Goal: Transaction & Acquisition: Obtain resource

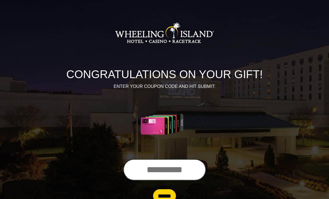
scroll to position [2, 0]
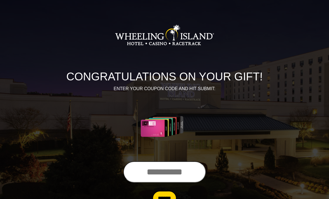
click at [145, 177] on input "text" at bounding box center [164, 171] width 83 height 21
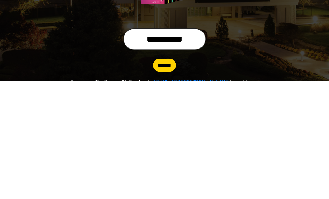
type input "**********"
click at [163, 176] on input "******" at bounding box center [164, 182] width 23 height 13
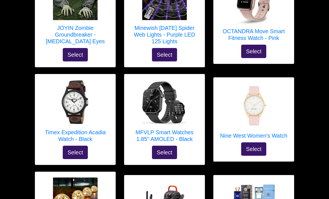
scroll to position [1395, 0]
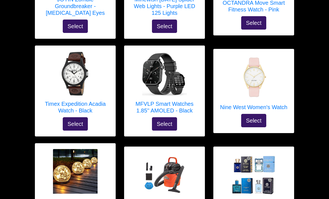
click at [312, 151] on div "Select your gift! Magic Bullet Blender Select X Previous Next X X" at bounding box center [164, 9] width 329 height 2808
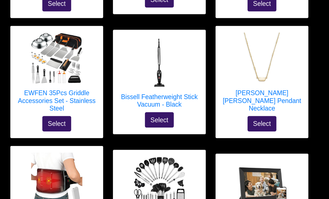
scroll to position [283, 0]
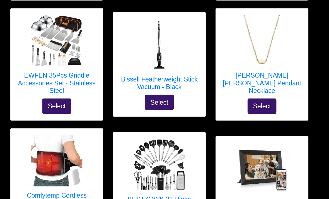
click at [130, 76] on h5 "Bissell Featherweight Stick Vacuum - Black" at bounding box center [164, 82] width 69 height 13
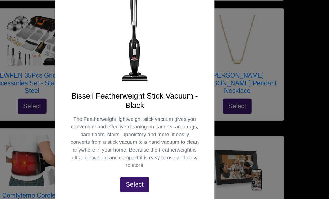
scroll to position [69, 0]
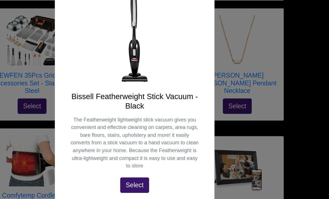
click at [6, 78] on div "X Bissell Featherweight Stick Vacuum - Black The Featherweight lightweight stic…" at bounding box center [164, 99] width 329 height 199
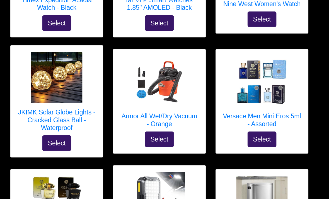
scroll to position [1509, 0]
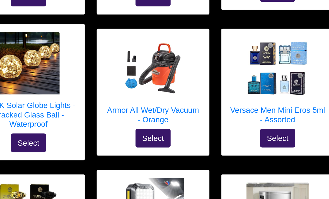
click at [130, 87] on h5 "Armor All Wet/Dry Vacuum - Orange" at bounding box center [164, 93] width 69 height 13
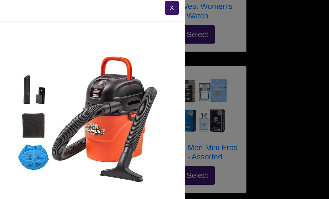
scroll to position [0, 0]
click at [219, 104] on div "X Armor All Wet/Dry Vacuum - Orange Select" at bounding box center [164, 99] width 329 height 199
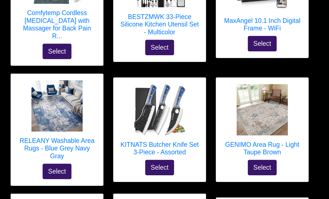
scroll to position [390, 0]
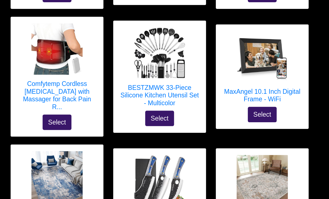
click at [250, 82] on h5 "MaxAngel 10.1 Inch Digital Frame - WiFi" at bounding box center [253, 82] width 69 height 13
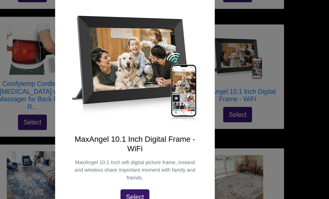
scroll to position [42, 0]
click at [8, 69] on div "X MaxAngel 10.1 Inch Digital Frame - WiFi MaxAngel 10.1 Inch wifi digital pictu…" at bounding box center [164, 99] width 329 height 199
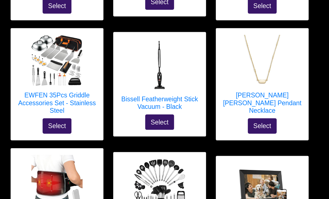
scroll to position [260, 0]
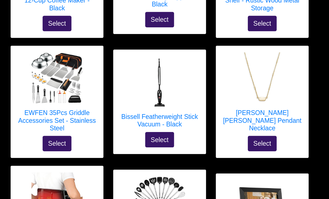
click at [130, 99] on h5 "Bissell Featherweight Stick Vacuum - Black" at bounding box center [164, 104] width 69 height 13
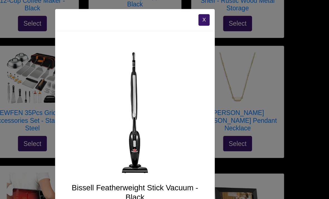
scroll to position [0, 0]
click at [274, 107] on div "X Bissell Featherweight Stick Vacuum - Black The Featherweight lightweight stic…" at bounding box center [164, 99] width 329 height 199
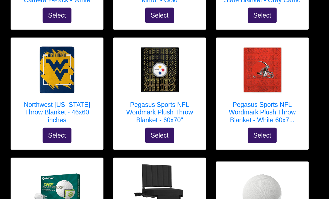
scroll to position [901, 0]
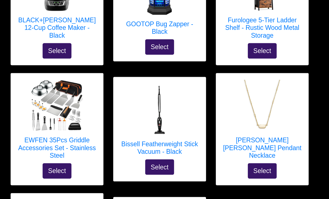
click at [146, 127] on h5 "Bissell Featherweight Stick Vacuum - Black" at bounding box center [164, 128] width 69 height 13
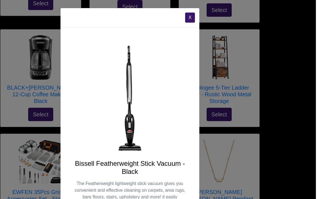
scroll to position [208, 0]
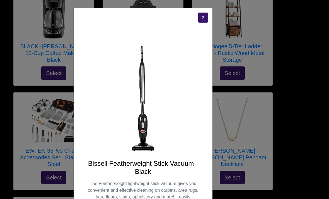
click at [310, 132] on div "X Bissell Featherweight Stick Vacuum - Black The Featherweight lightweight stic…" at bounding box center [164, 99] width 329 height 199
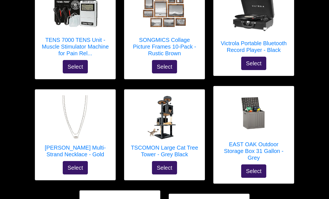
scroll to position [2482, 0]
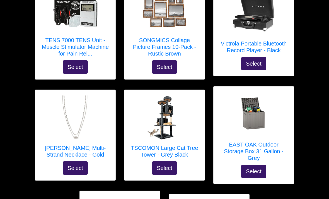
click at [264, 143] on h5 "EAST OAK Outdoor Storage Box 31 Gallon - Grey" at bounding box center [253, 151] width 69 height 20
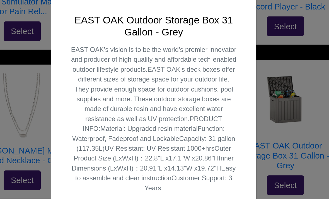
scroll to position [120, 0]
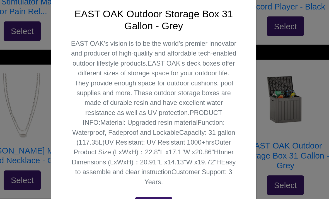
click at [216, 80] on div "X EAST OAK Outdoor Storage Box 31 Gallon - Grey EAST OAK’s vision is to be the …" at bounding box center [164, 99] width 329 height 199
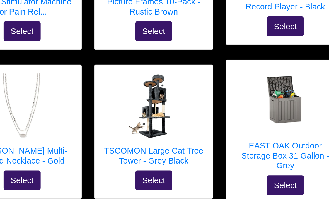
click at [231, 80] on img at bounding box center [253, 102] width 45 height 45
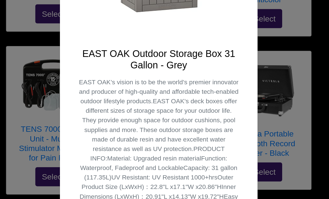
scroll to position [115, 0]
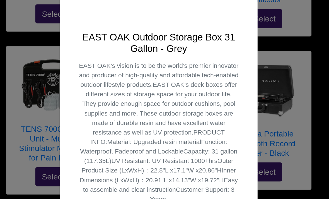
click at [12, 60] on div "X EAST OAK Outdoor Storage Box 31 Gallon - Grey EAST OAK’s vision is to be the …" at bounding box center [164, 99] width 329 height 199
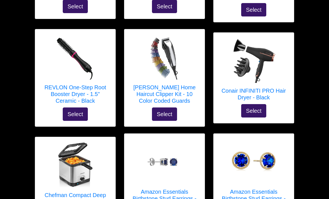
scroll to position [2024, 0]
